Goal: Task Accomplishment & Management: Use online tool/utility

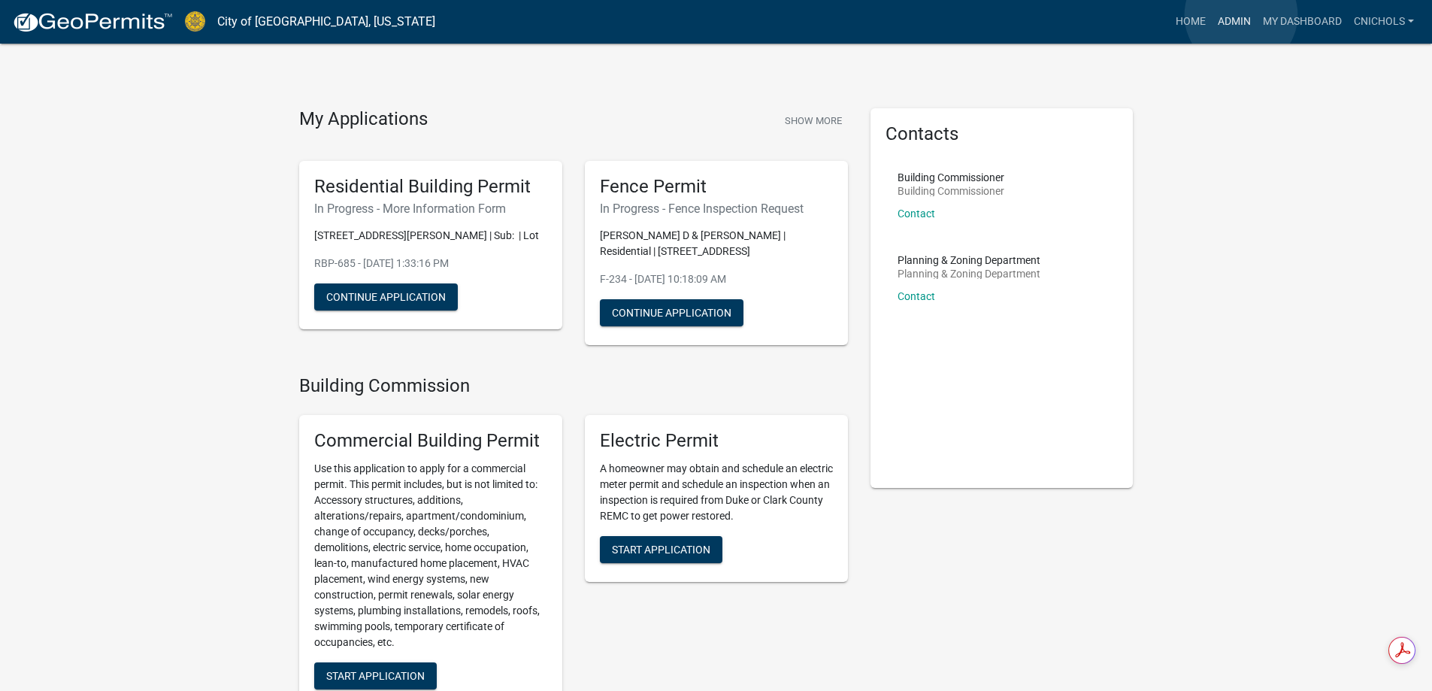
click at [1241, 15] on link "Admin" at bounding box center [1233, 22] width 45 height 29
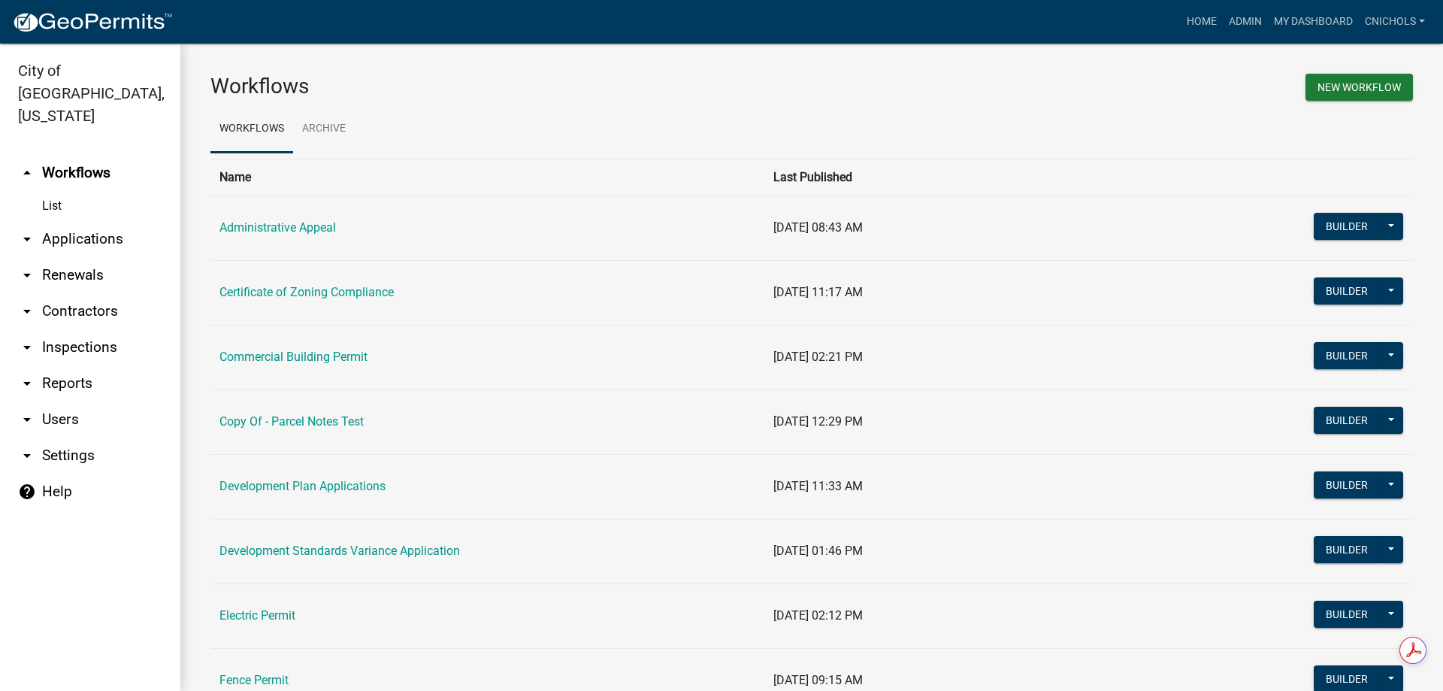
click at [71, 221] on link "arrow_drop_down Applications" at bounding box center [90, 239] width 180 height 36
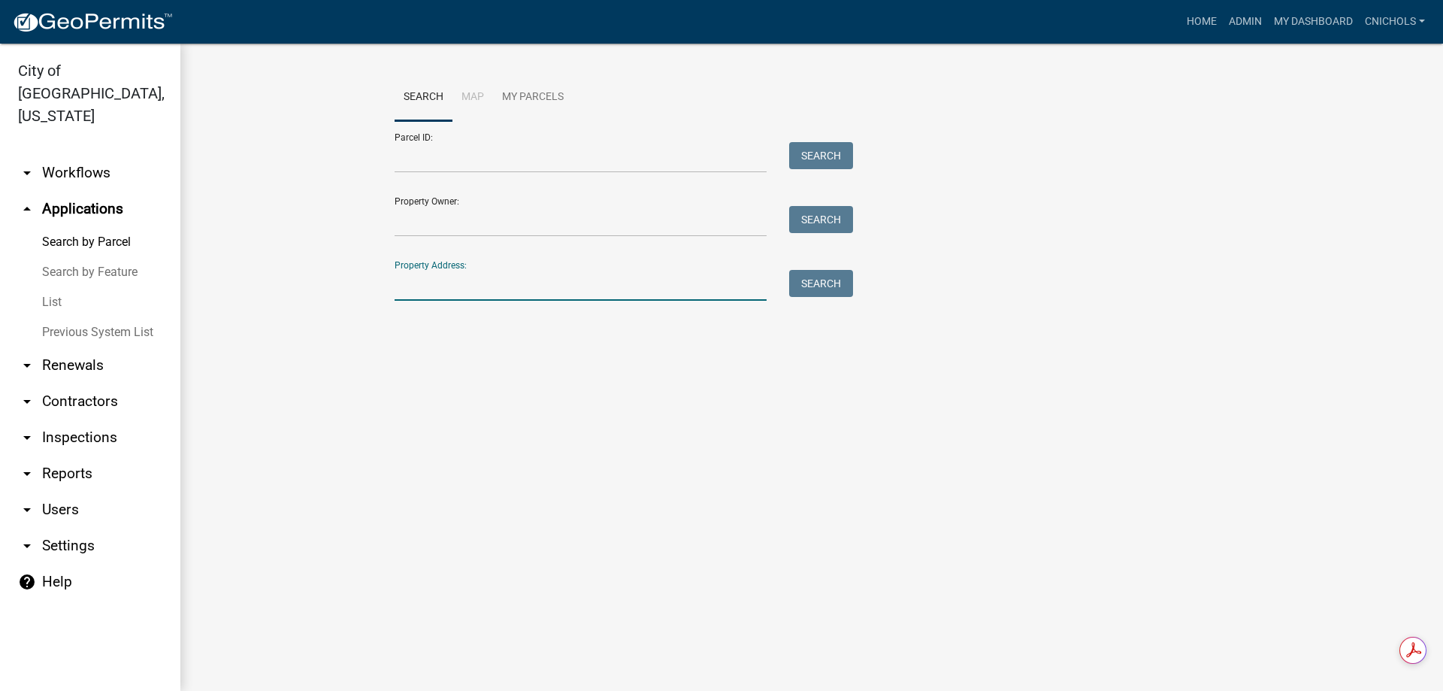
click at [450, 286] on input "Property Address:" at bounding box center [581, 285] width 372 height 31
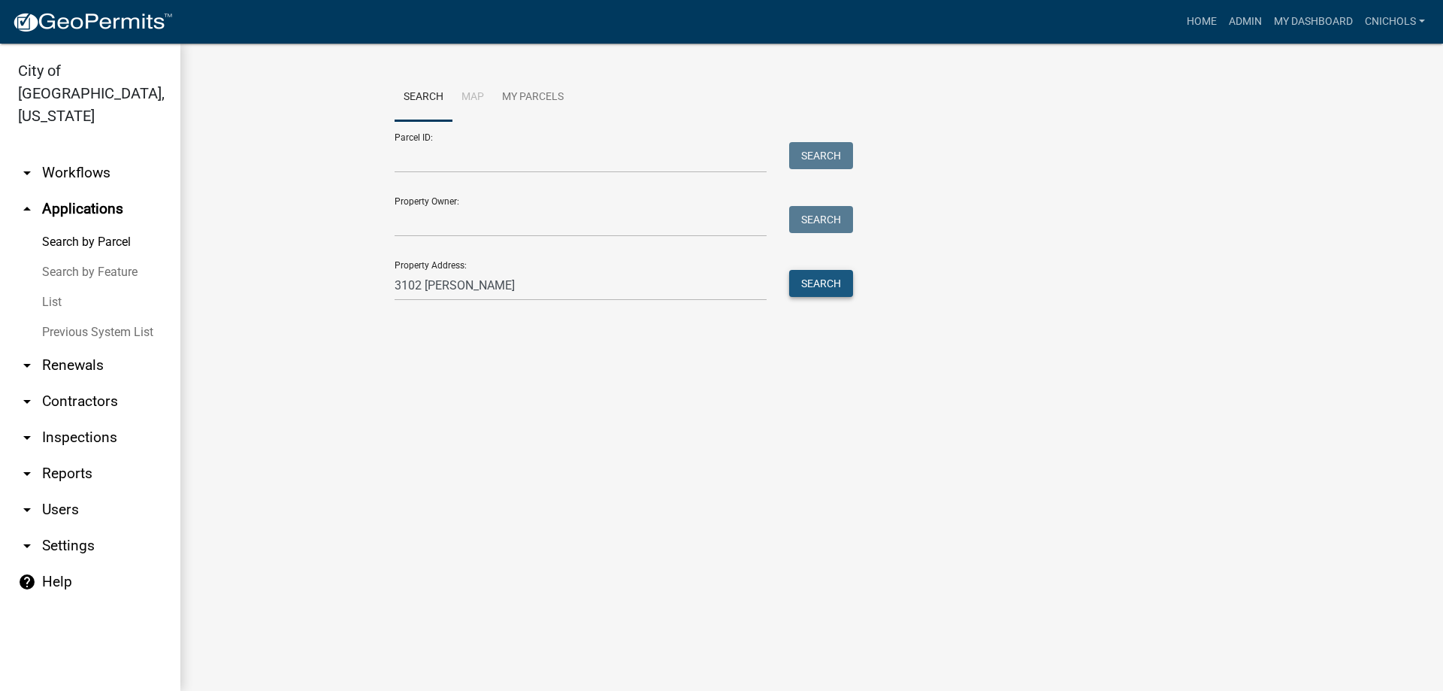
click at [827, 276] on button "Search" at bounding box center [821, 283] width 64 height 27
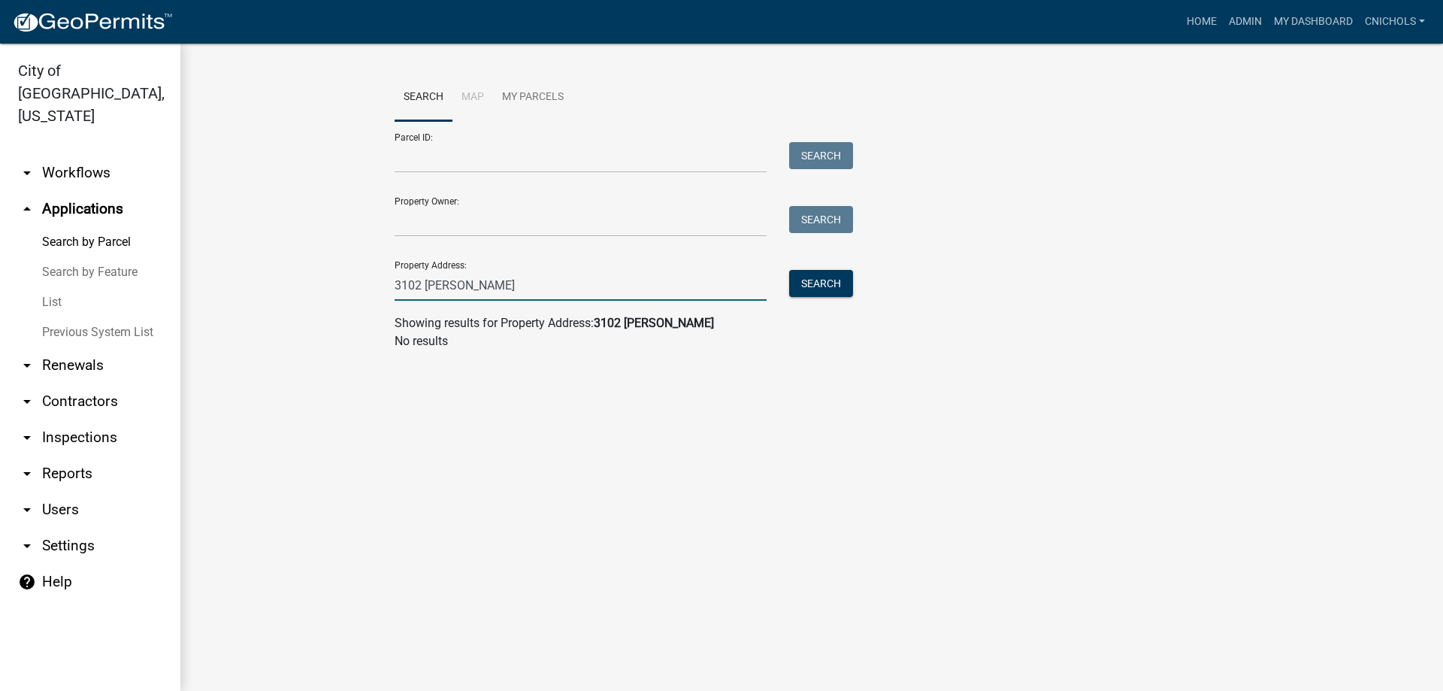
click at [465, 291] on input "3102 [PERSON_NAME]" at bounding box center [581, 285] width 372 height 31
type input "3102 sl"
click at [835, 280] on button "Search" at bounding box center [821, 283] width 64 height 27
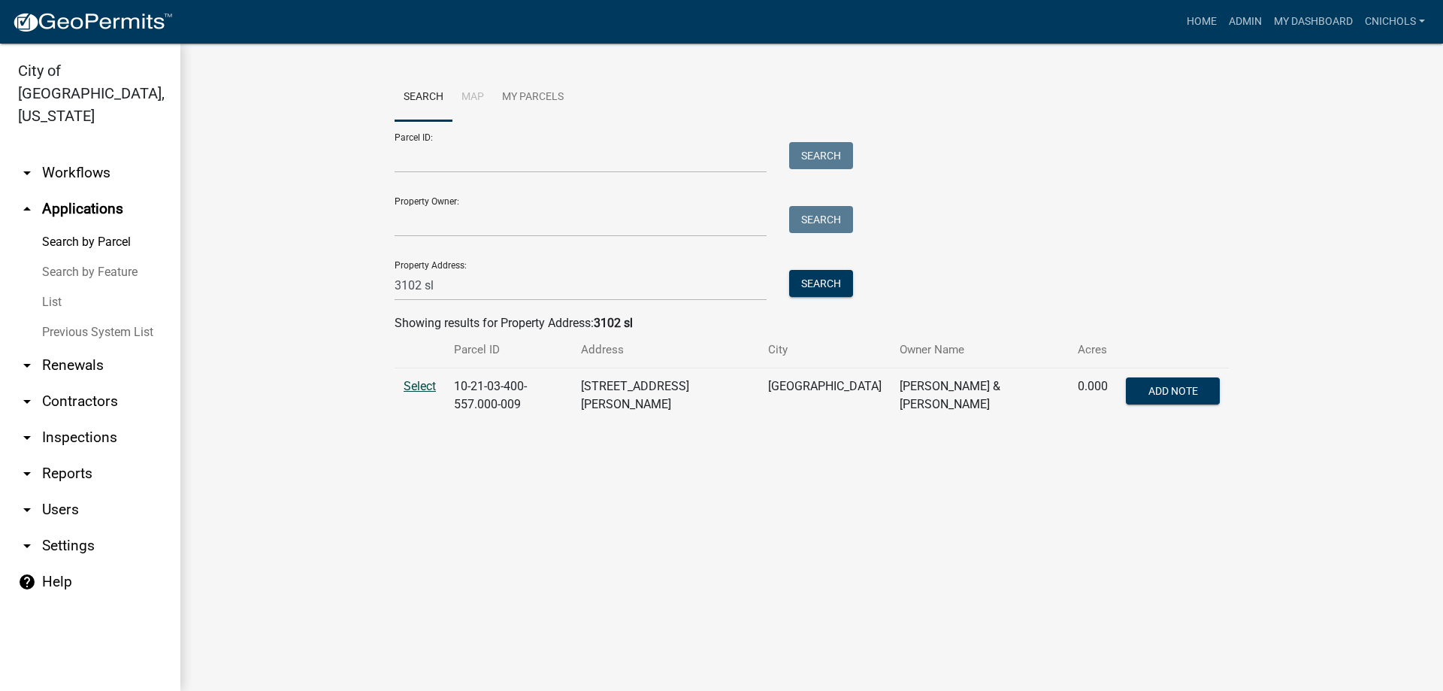
click at [423, 383] on span "Select" at bounding box center [420, 386] width 32 height 14
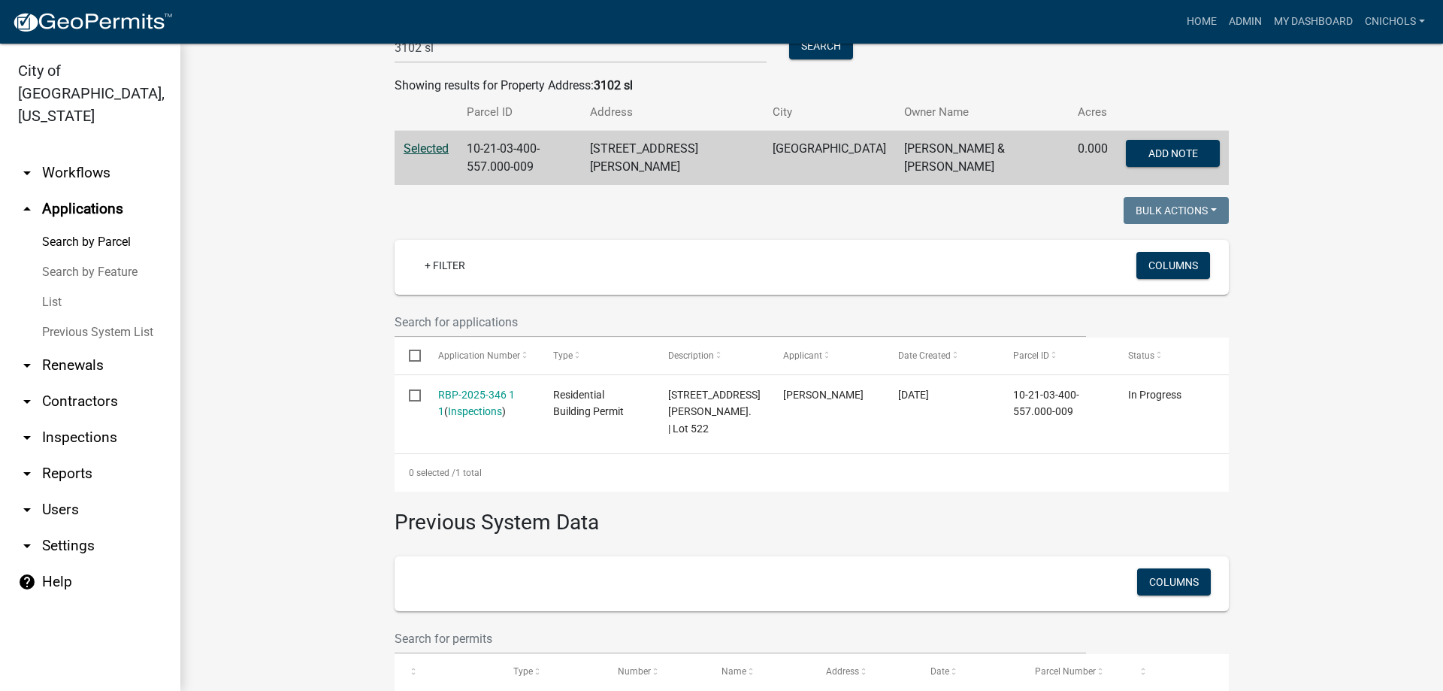
scroll to position [301, 0]
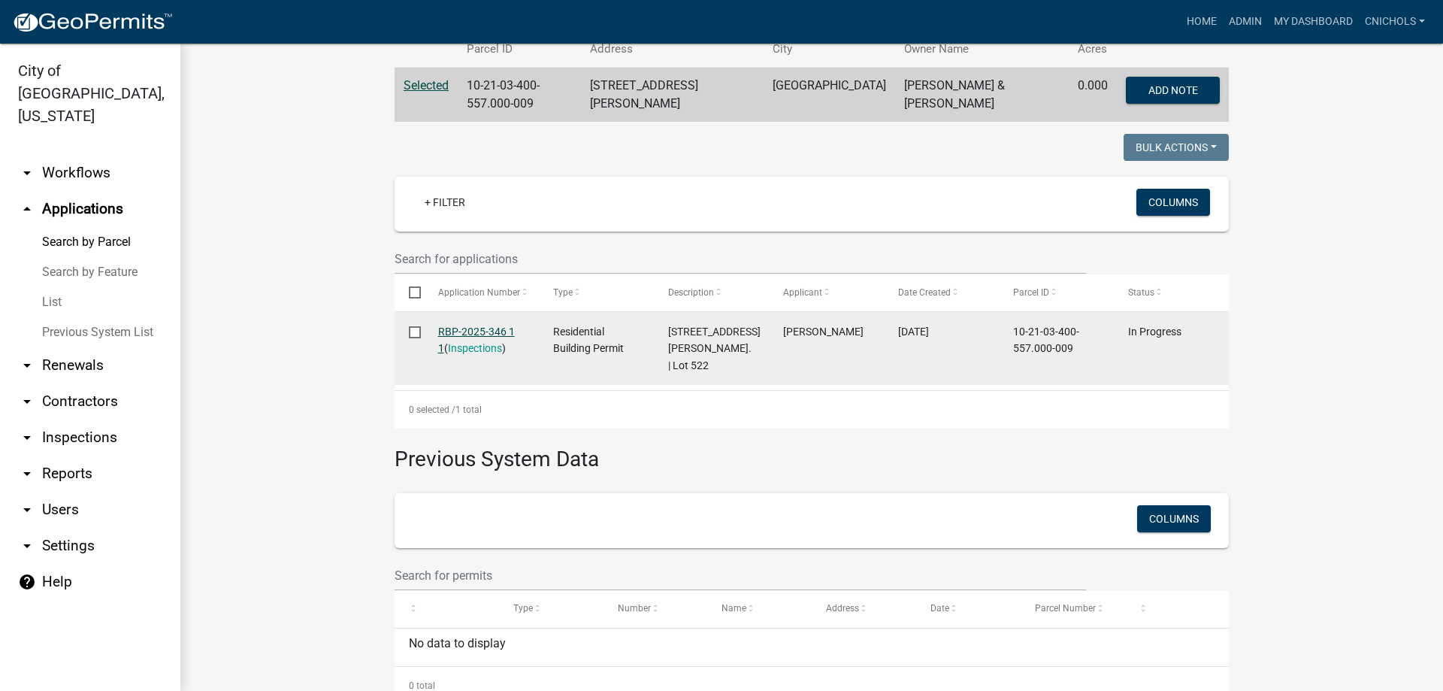
click at [453, 325] on link "RBP-2025-346 1 1" at bounding box center [476, 339] width 77 height 29
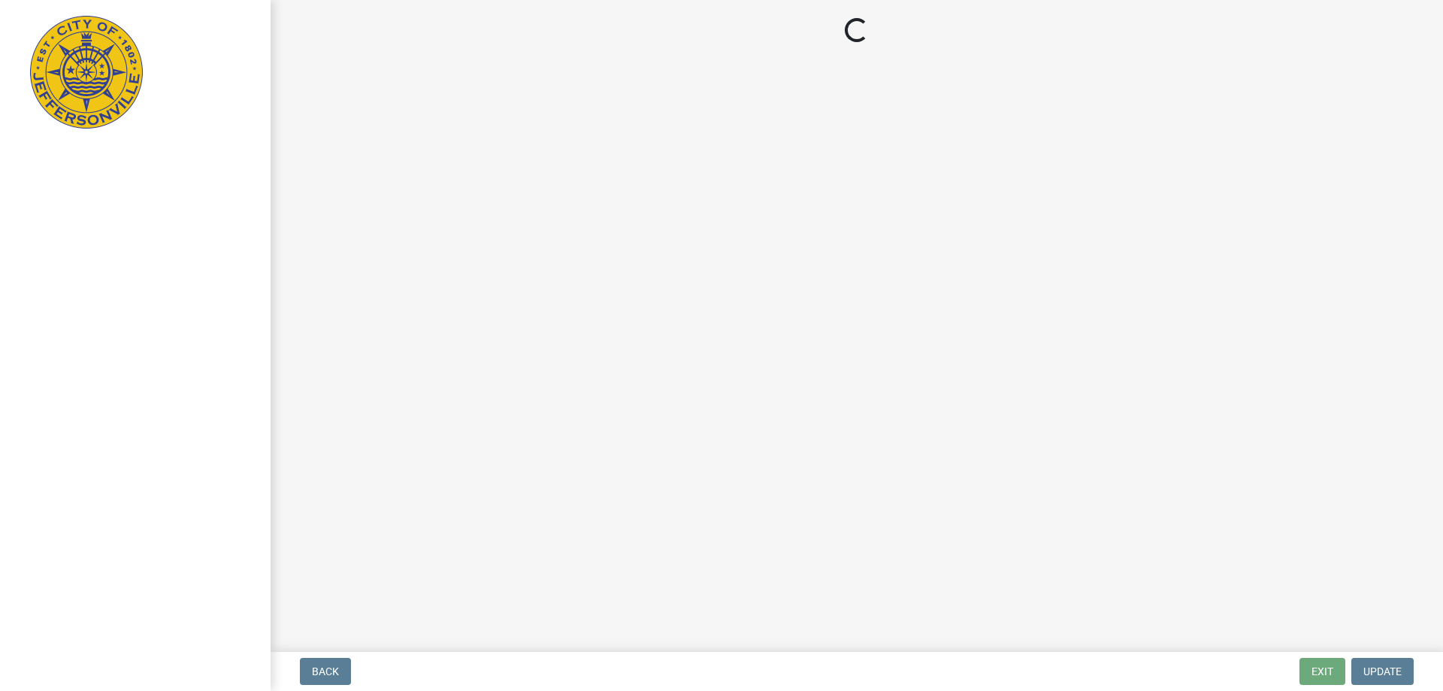
select select "3: 3"
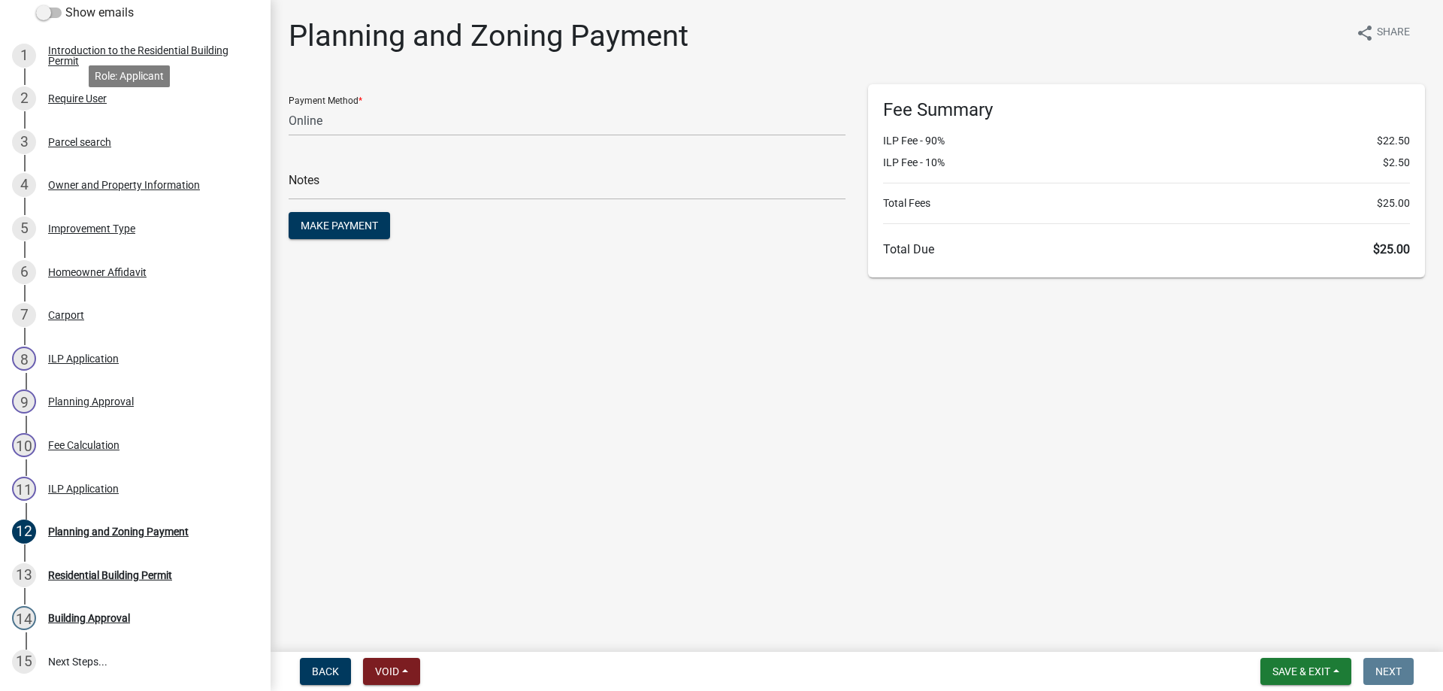
scroll to position [301, 0]
